Goal: Transaction & Acquisition: Purchase product/service

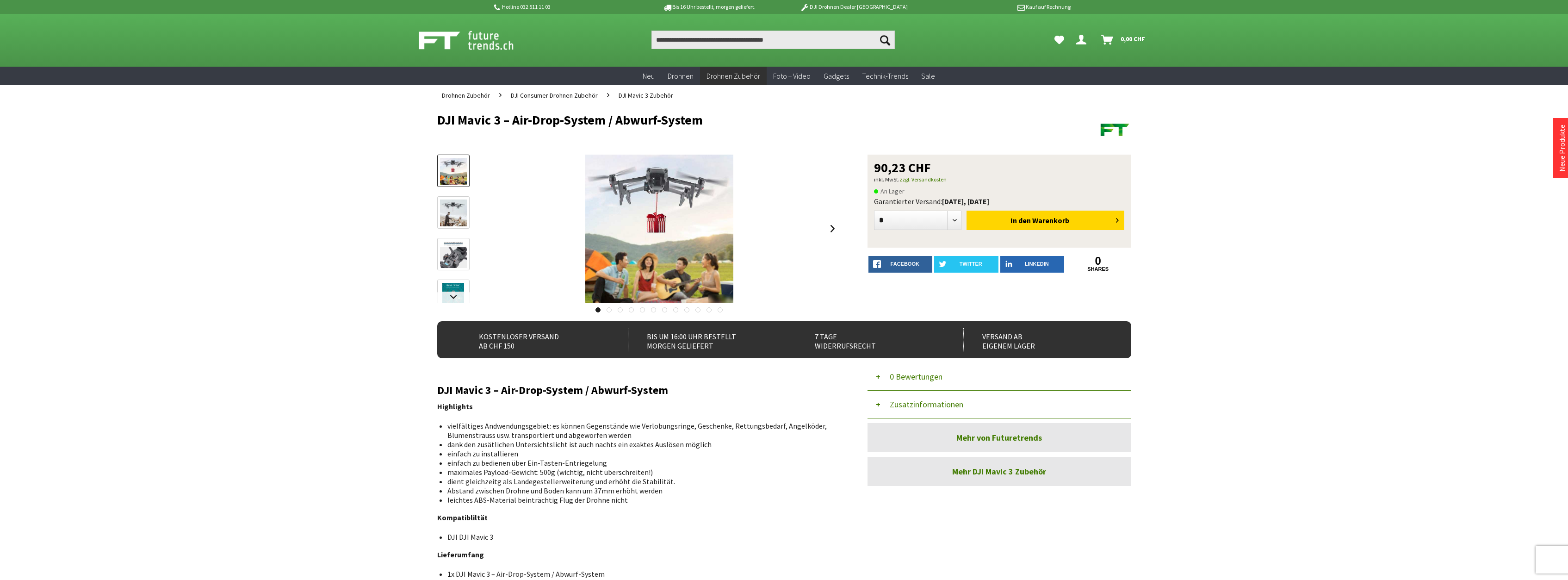
click at [458, 169] on img at bounding box center [453, 171] width 27 height 27
click at [456, 212] on img at bounding box center [453, 213] width 27 height 27
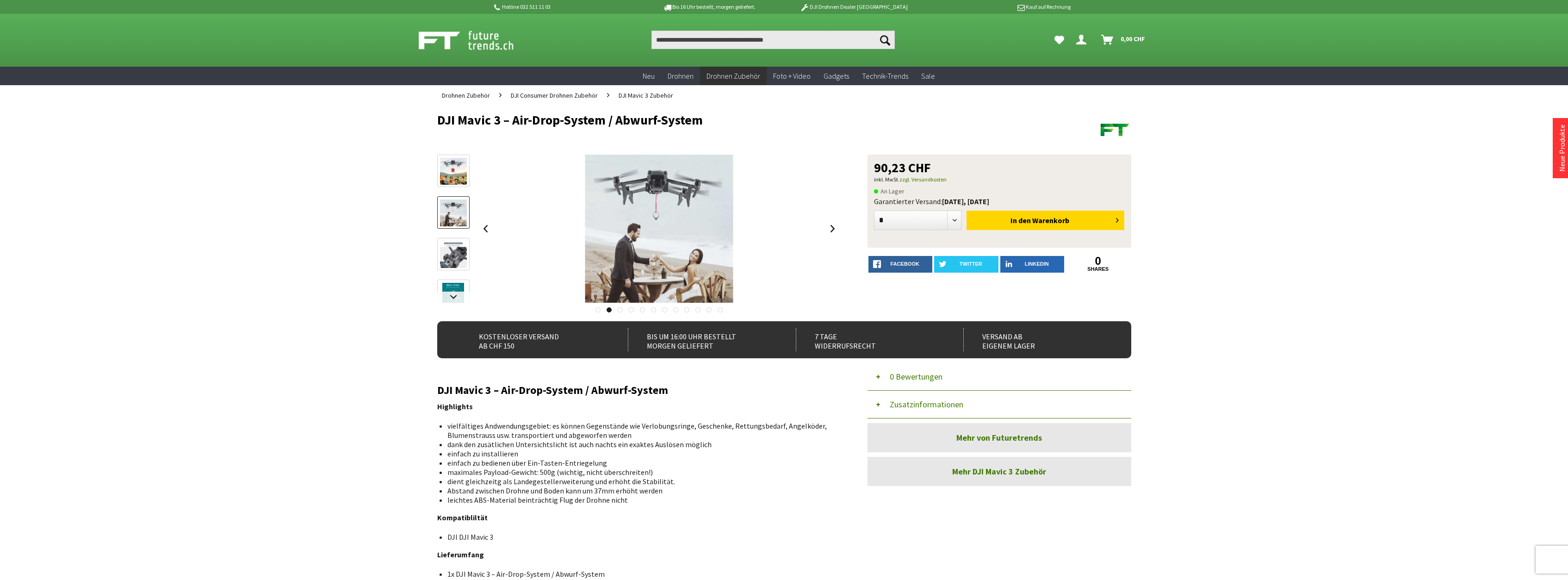
click at [452, 251] on img at bounding box center [453, 254] width 27 height 26
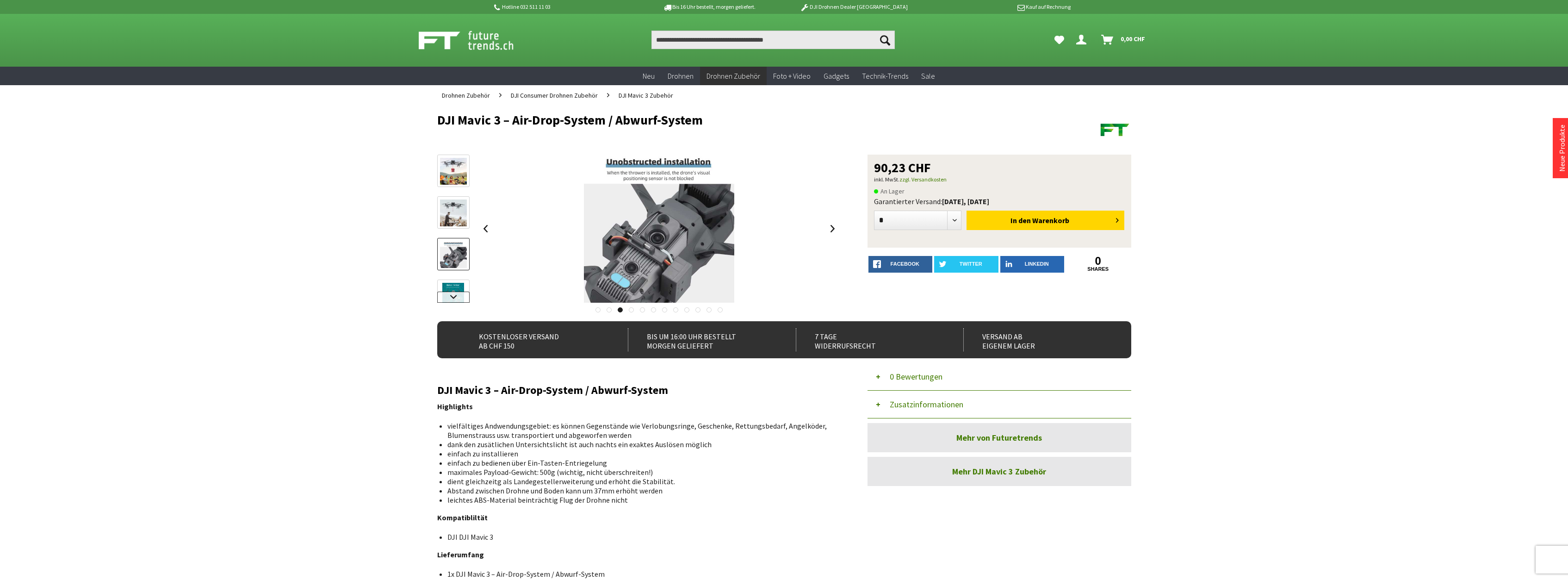
click at [450, 295] on link at bounding box center [453, 297] width 33 height 11
click at [456, 230] on img at bounding box center [453, 222] width 22 height 27
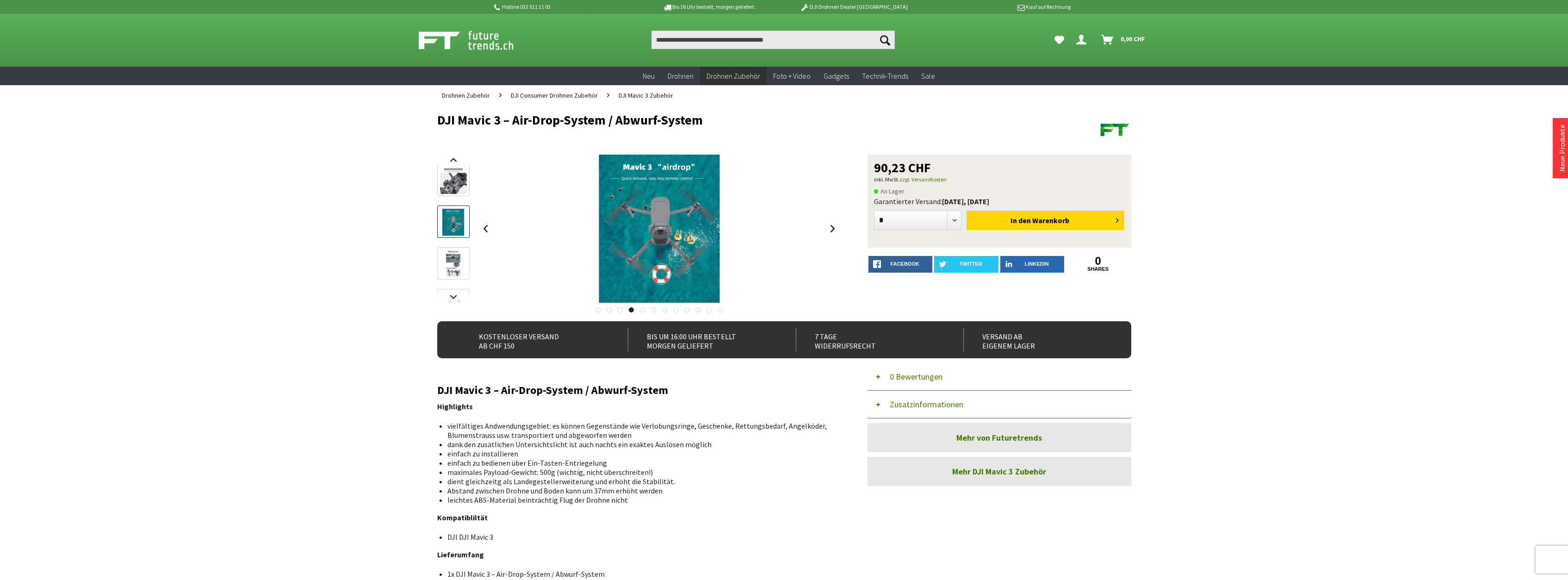
click at [452, 260] on img at bounding box center [453, 264] width 14 height 27
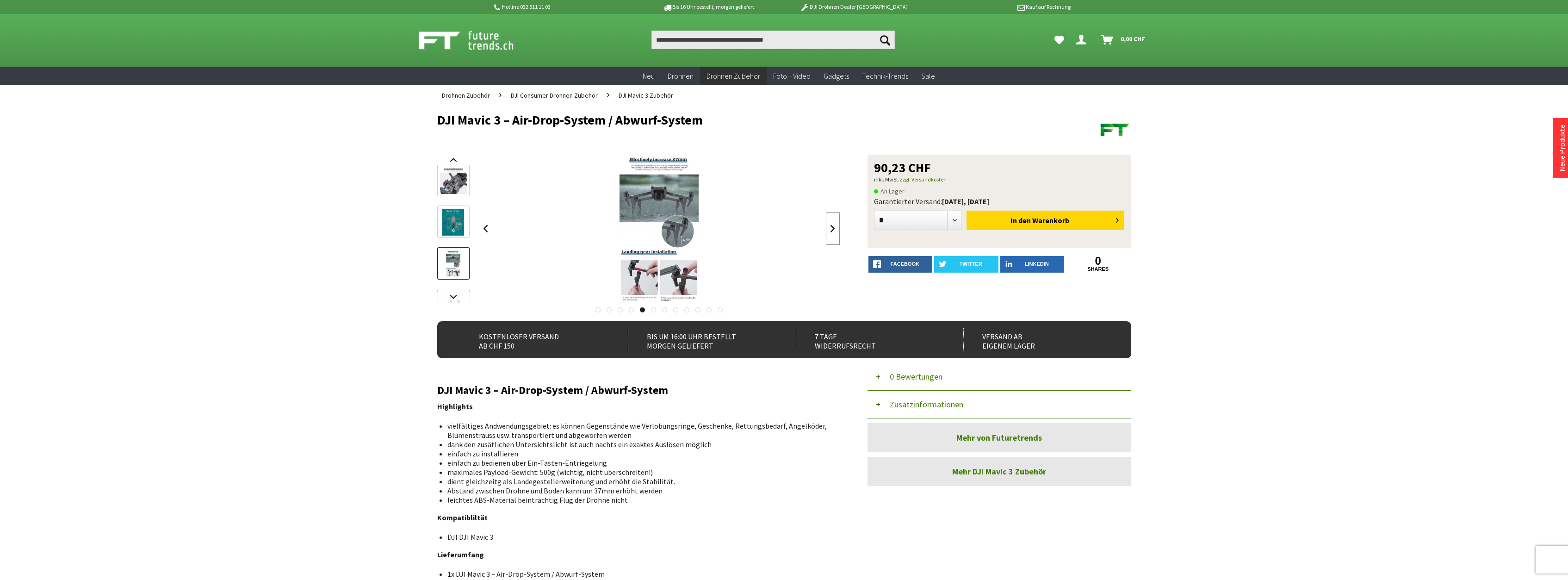
click at [833, 227] on link at bounding box center [832, 229] width 14 height 33
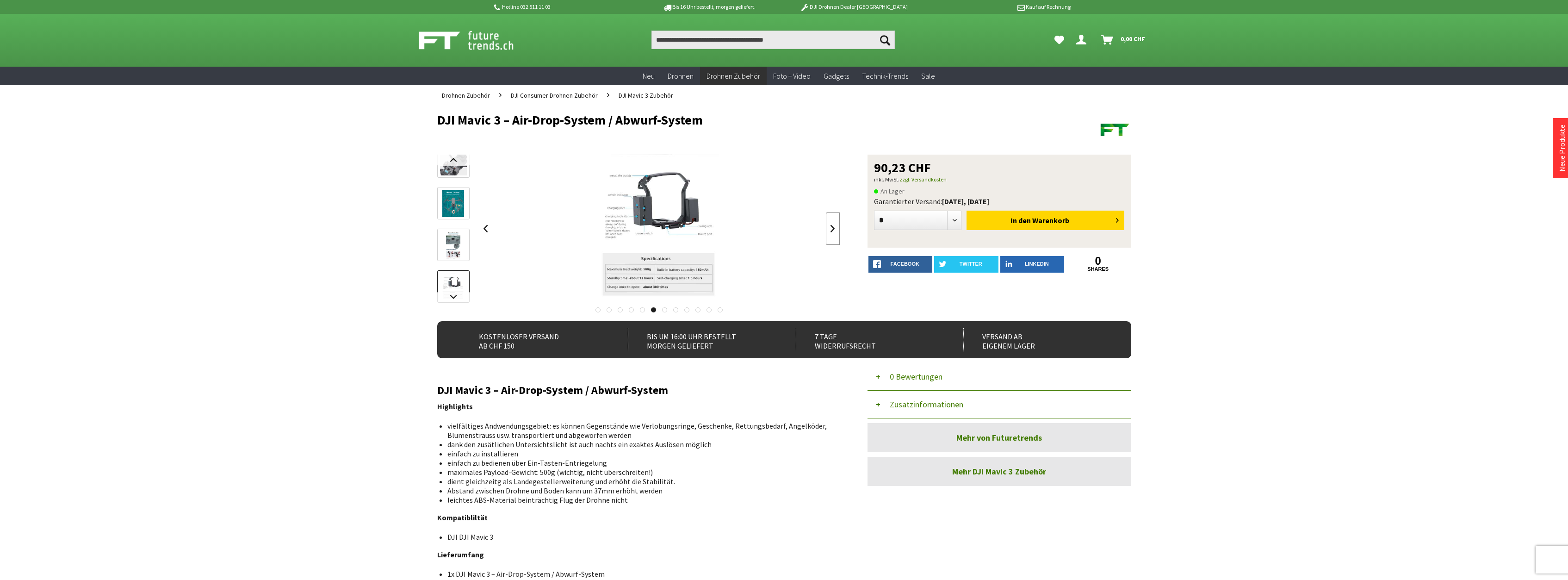
click at [833, 227] on link at bounding box center [832, 229] width 14 height 33
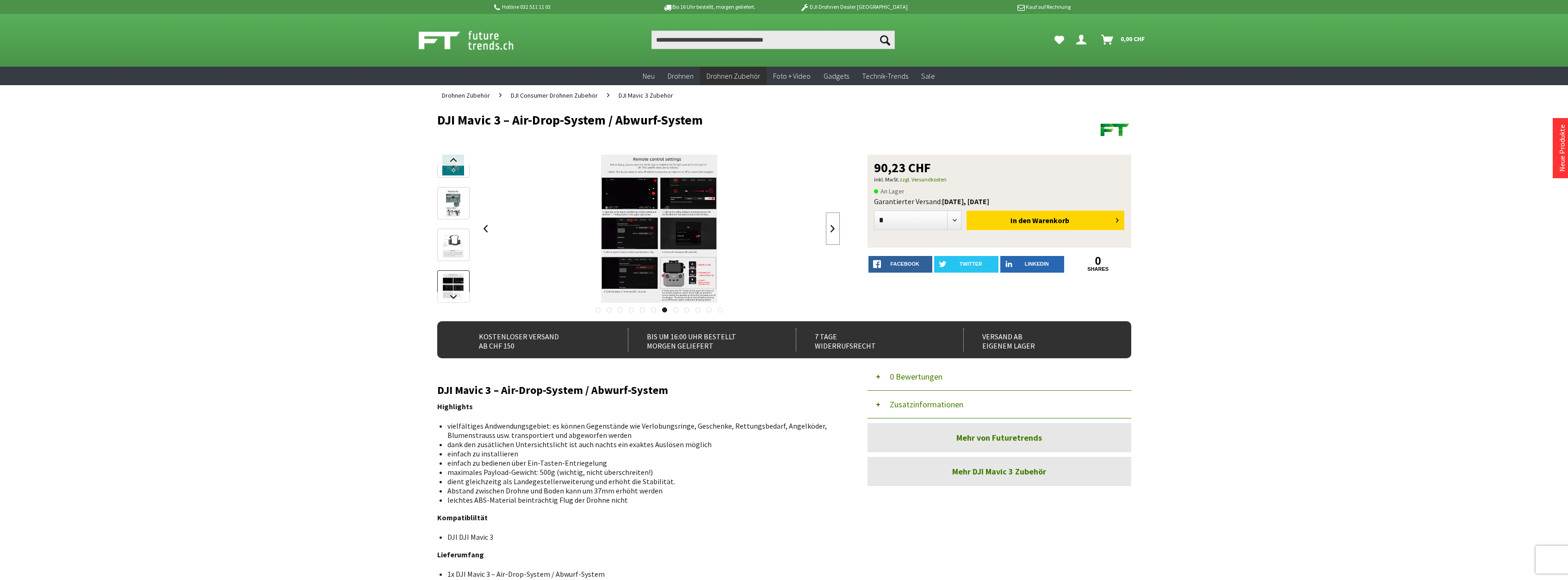
click at [833, 227] on link at bounding box center [832, 229] width 14 height 33
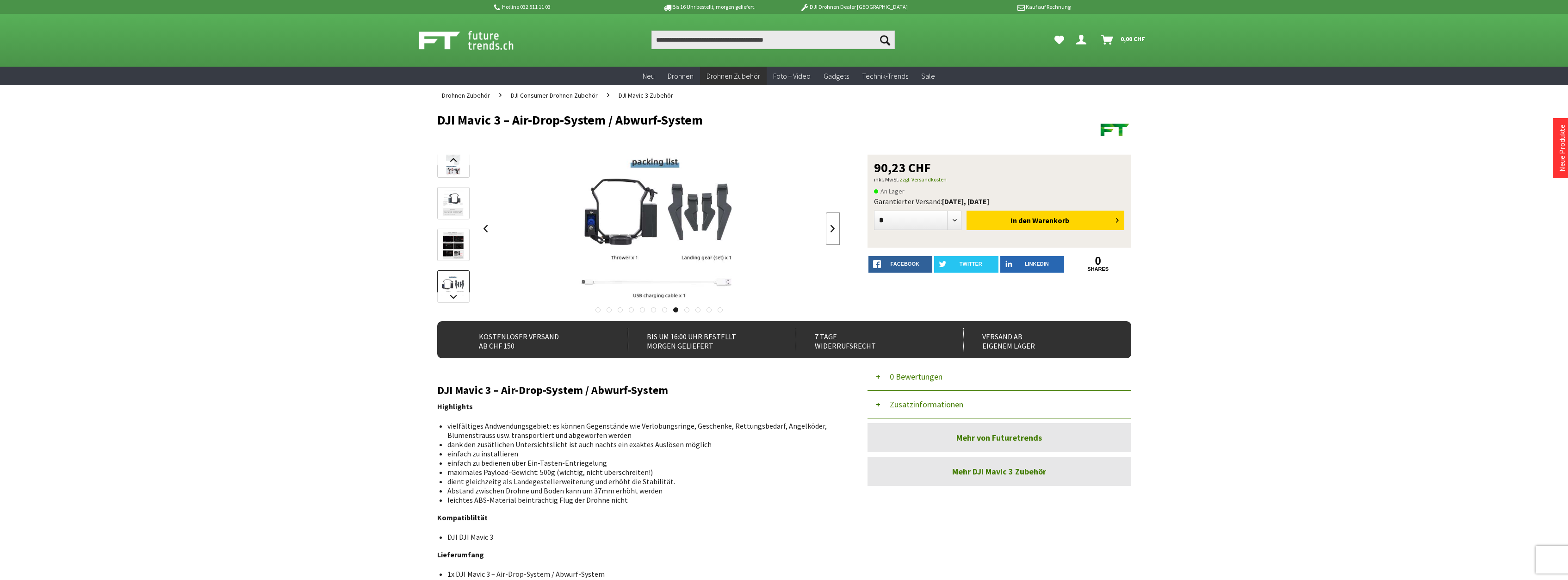
click at [833, 227] on link at bounding box center [832, 229] width 14 height 33
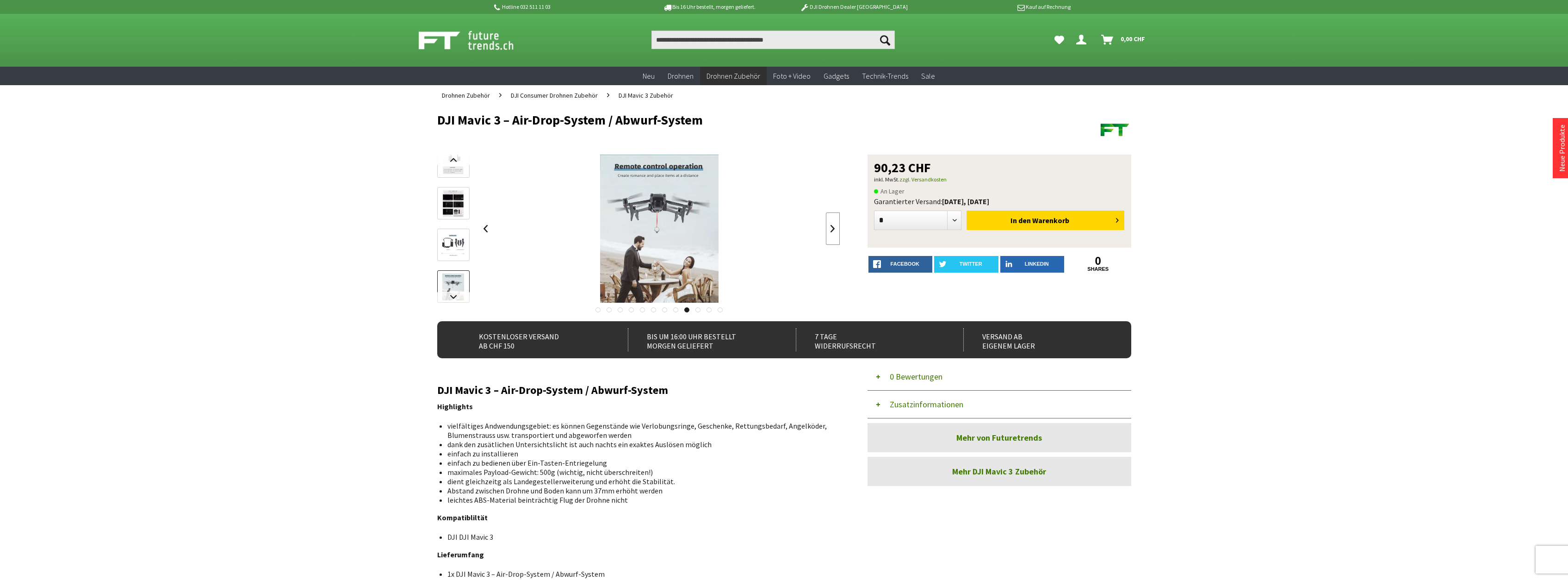
click at [833, 227] on link at bounding box center [832, 229] width 14 height 33
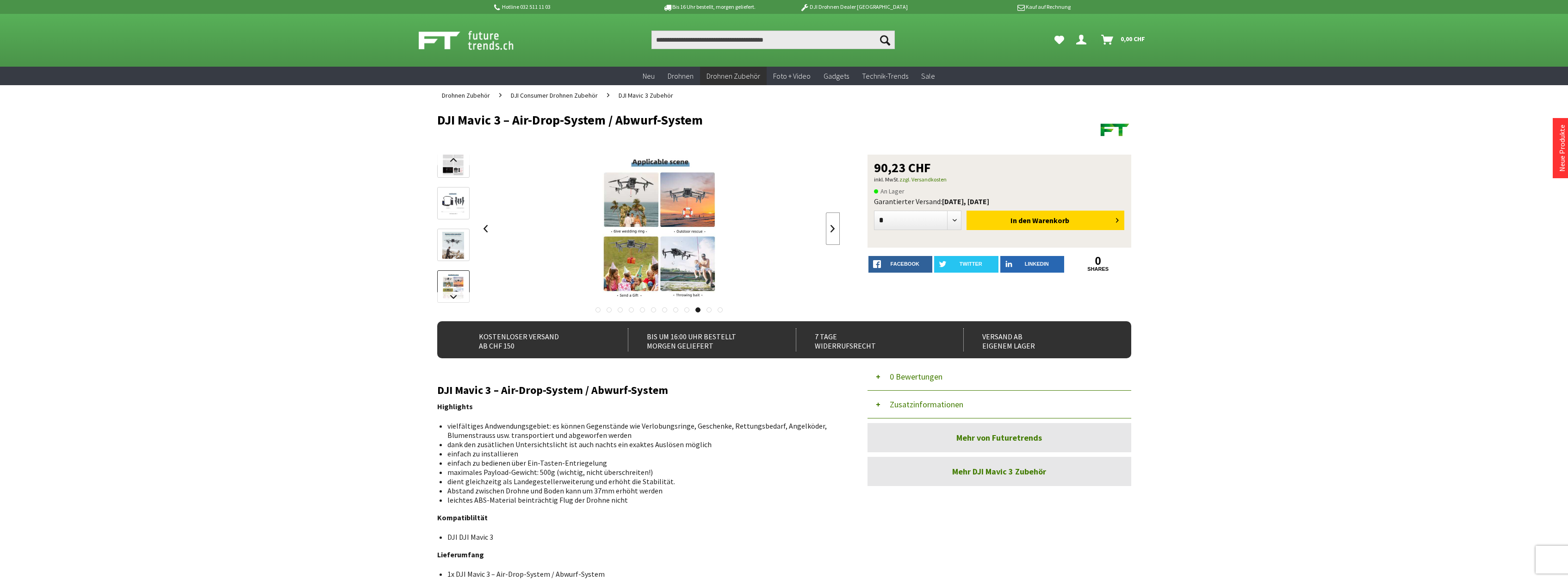
click at [833, 227] on link at bounding box center [832, 229] width 14 height 33
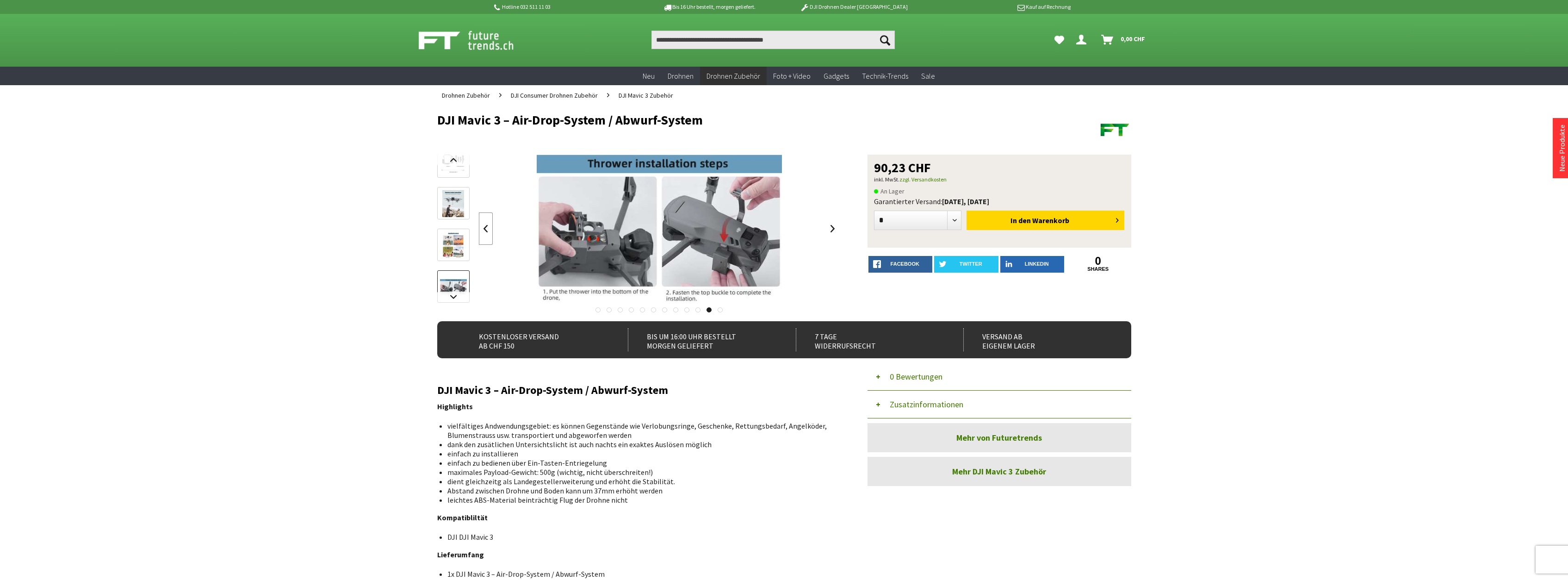
click at [482, 226] on link at bounding box center [485, 229] width 14 height 33
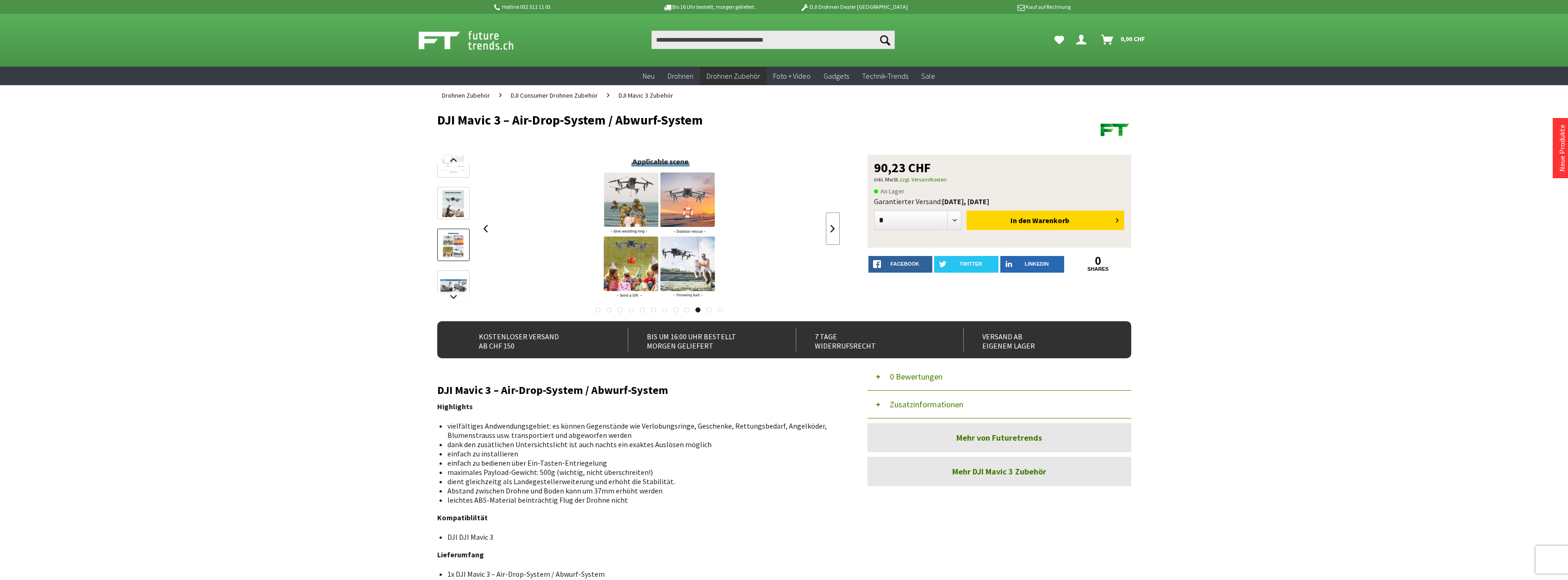
click at [832, 228] on link at bounding box center [832, 229] width 14 height 33
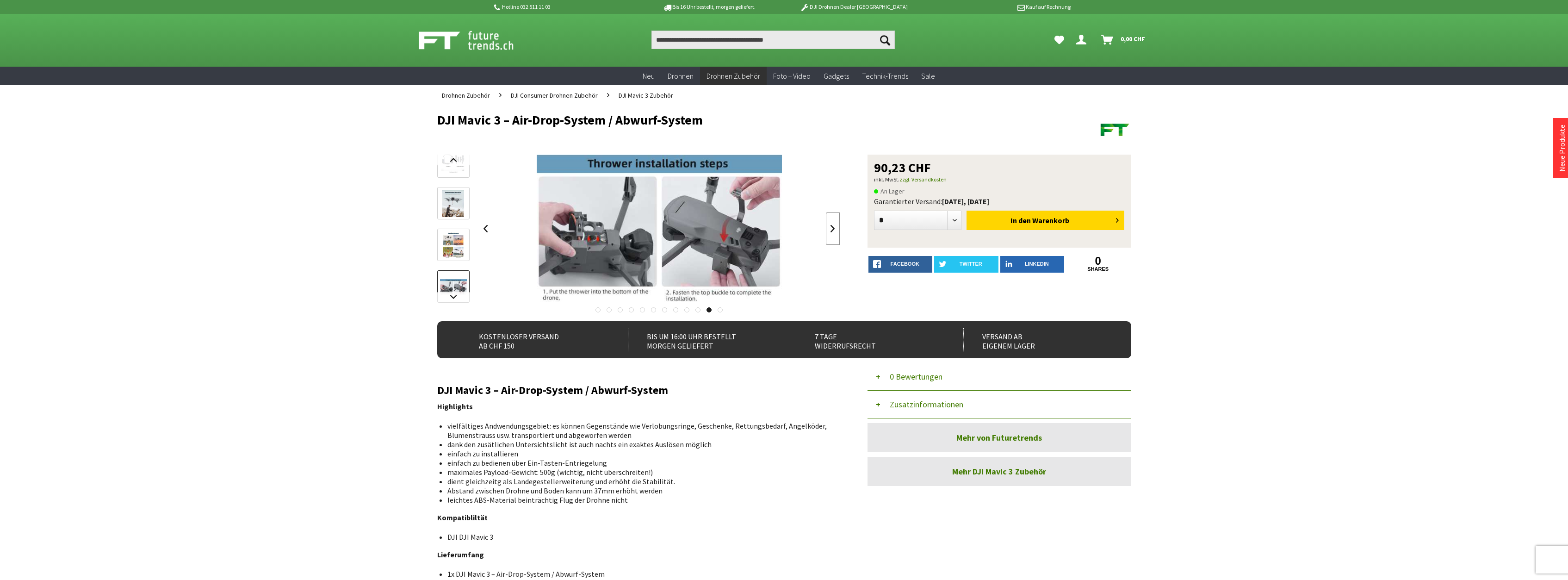
click at [832, 228] on link at bounding box center [832, 229] width 14 height 33
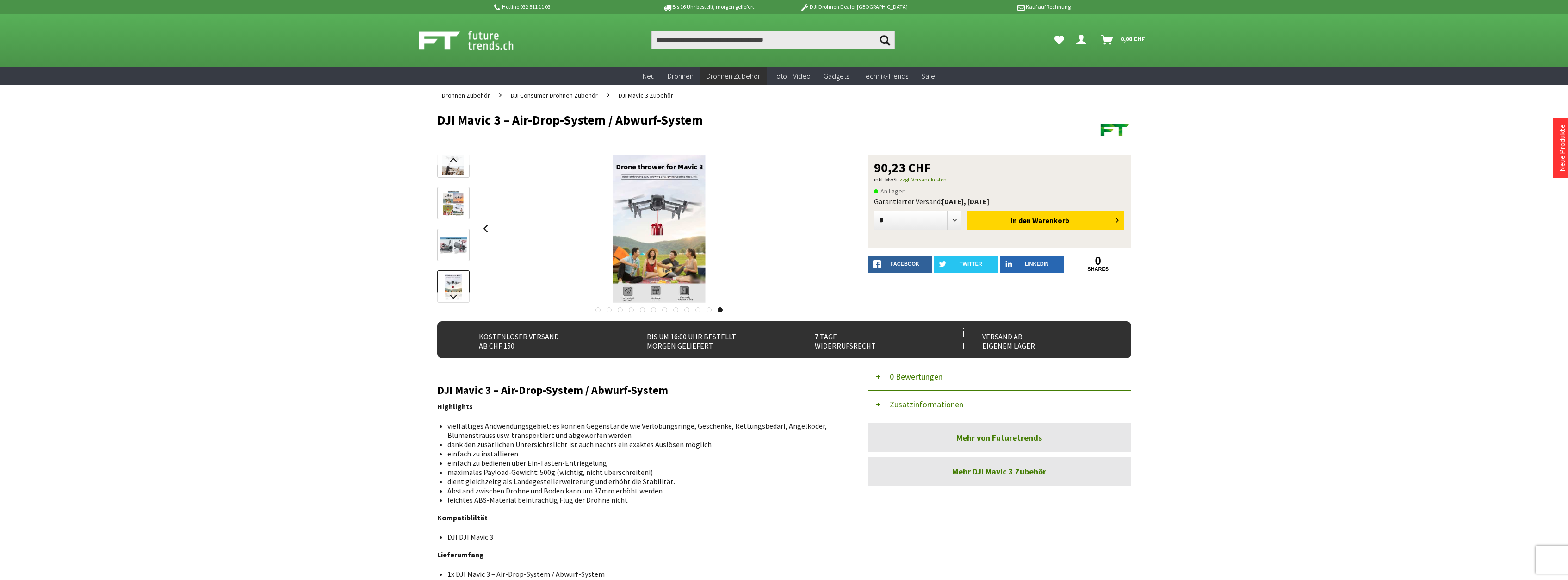
click at [832, 228] on div at bounding box center [659, 228] width 361 height 148
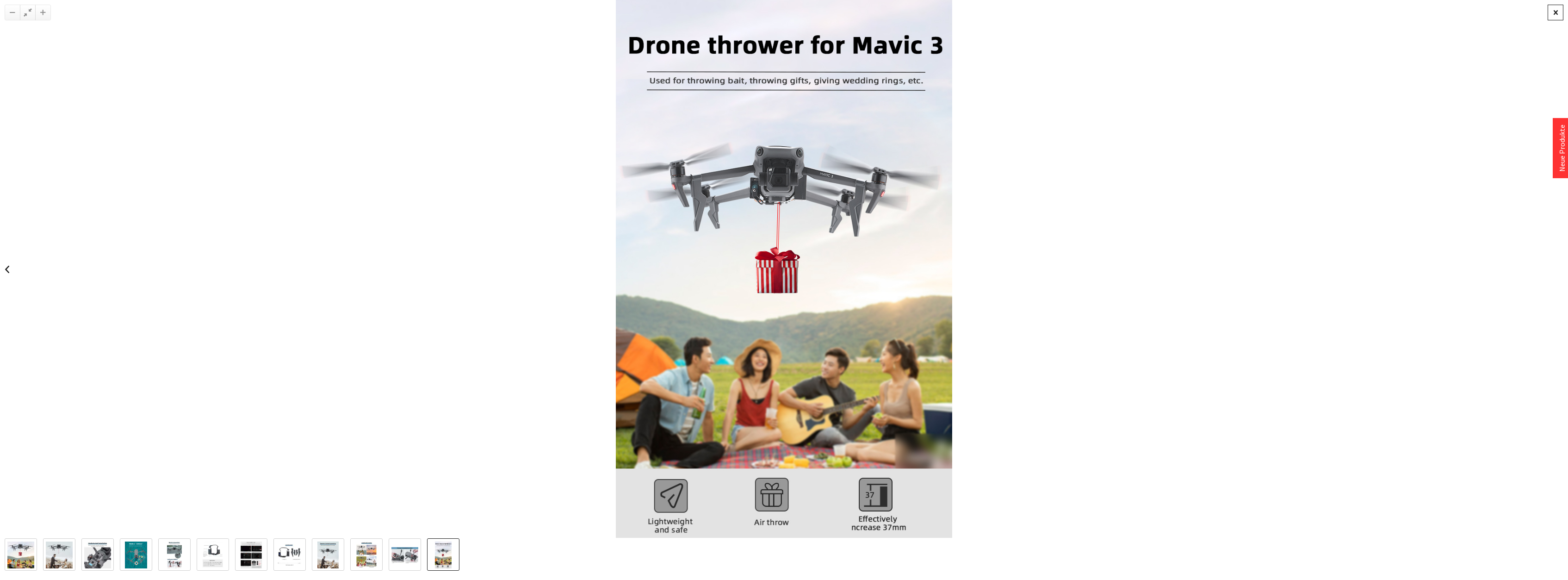
click at [1554, 11] on div at bounding box center [1555, 12] width 16 height 16
